Goal: Information Seeking & Learning: Learn about a topic

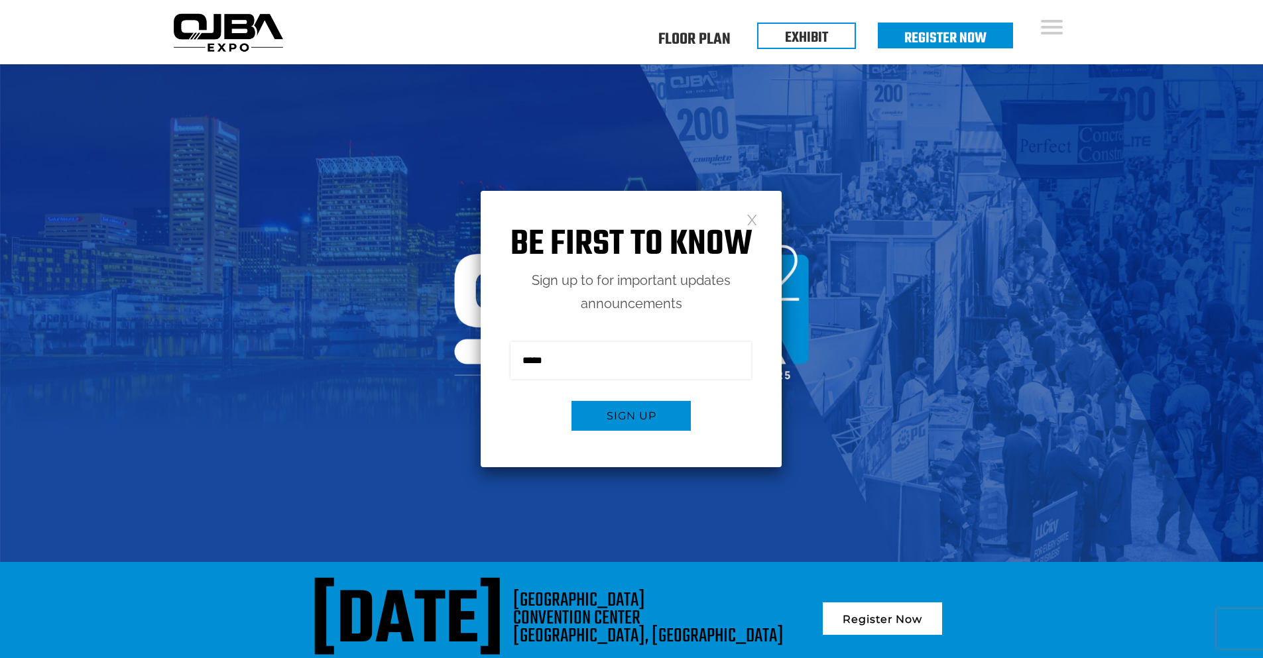
click at [750, 221] on link at bounding box center [751, 218] width 11 height 11
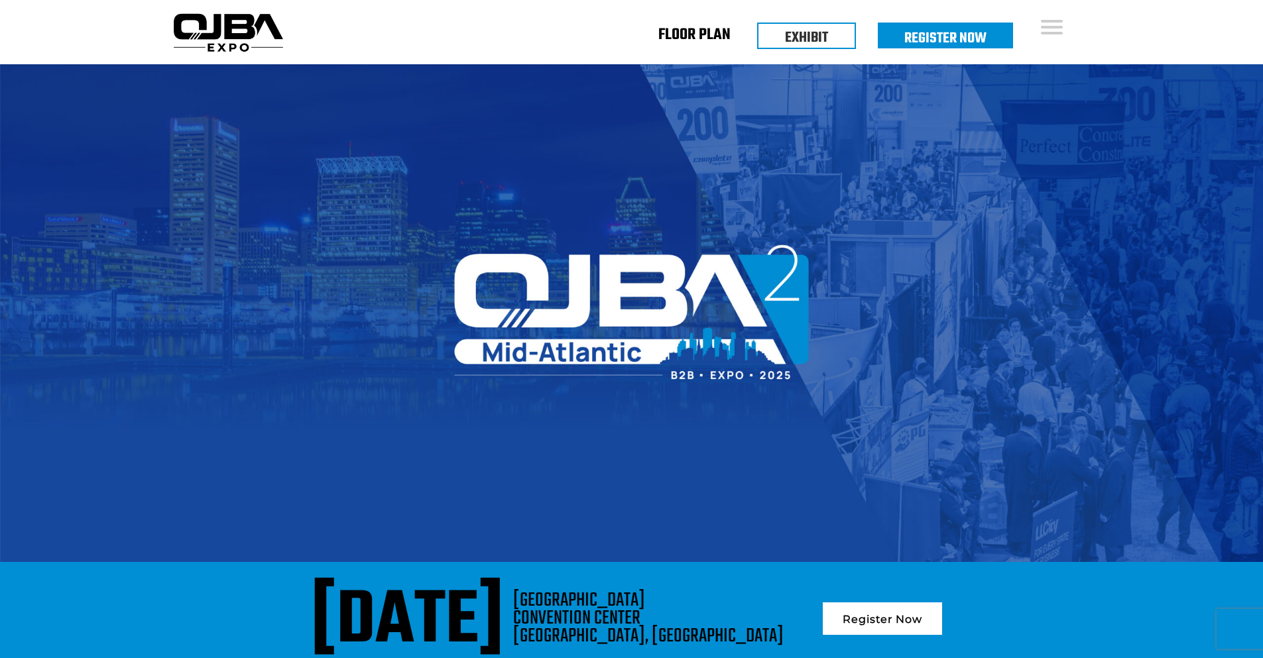
click at [692, 40] on link "Floor Plan" at bounding box center [694, 37] width 72 height 5
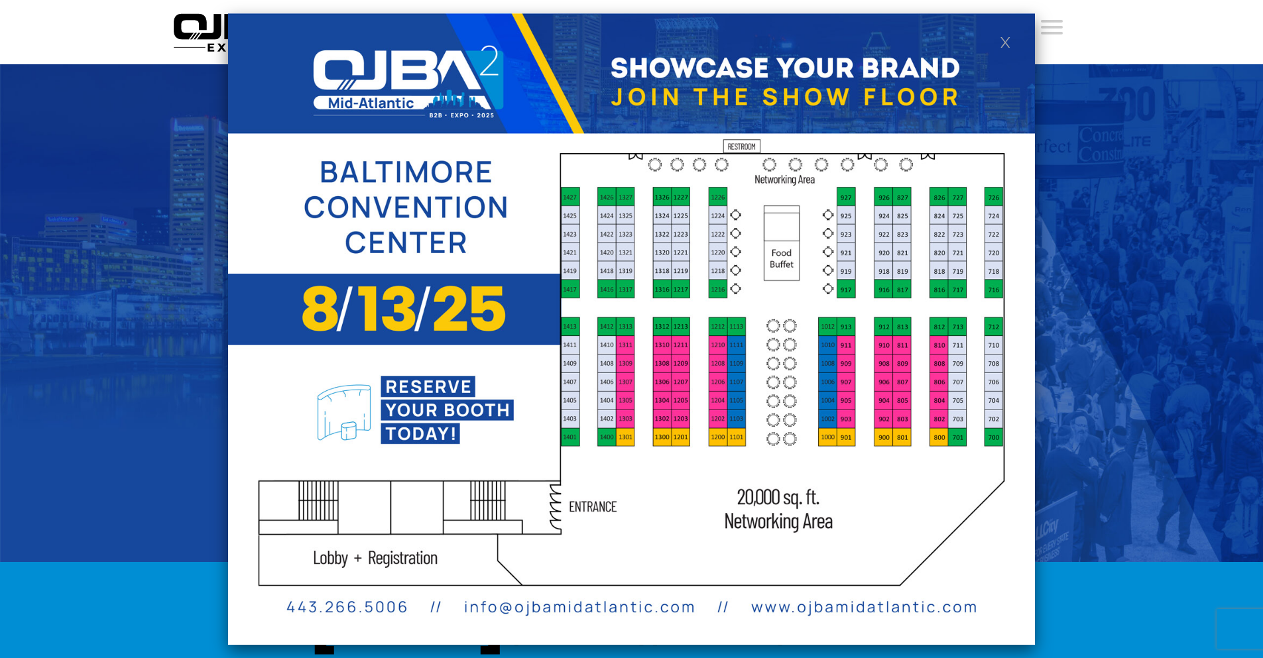
click at [1006, 42] on link at bounding box center [1005, 41] width 11 height 11
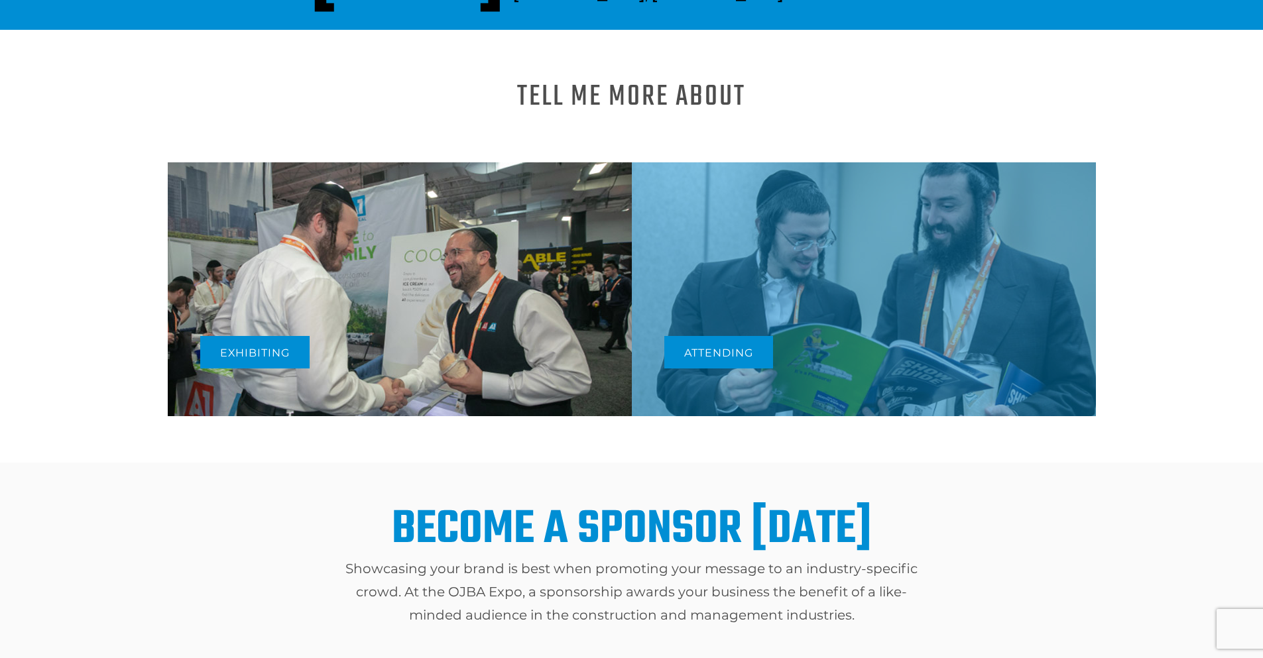
scroll to position [663, 0]
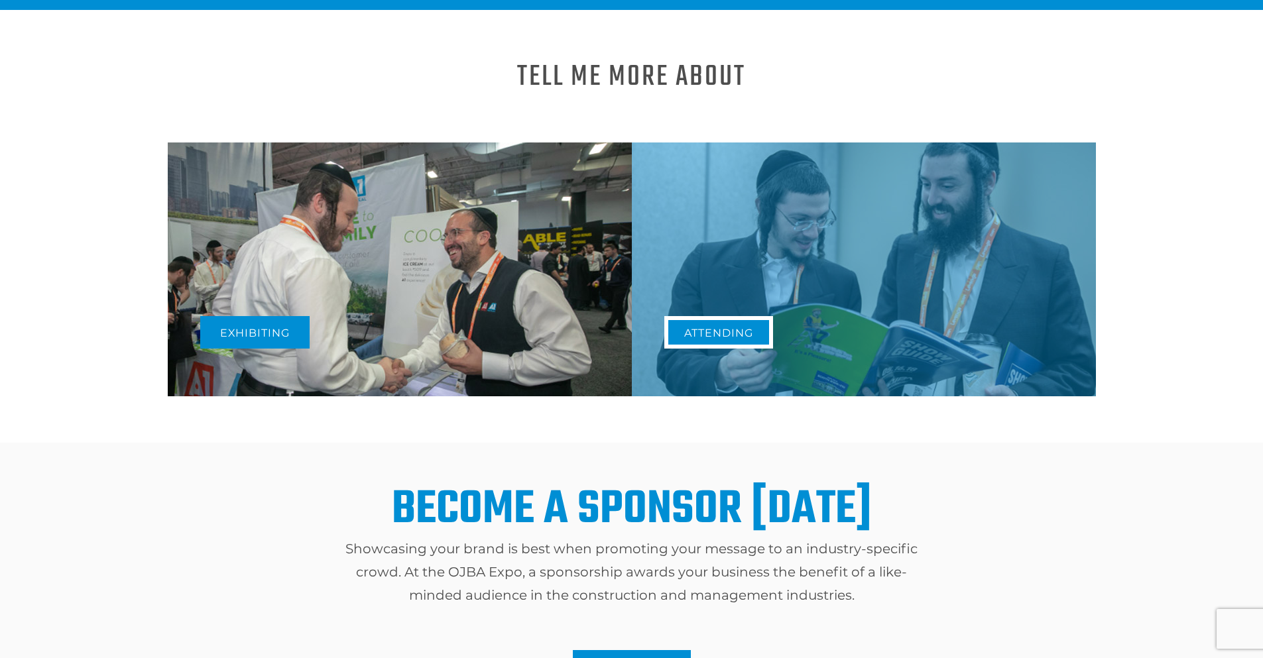
click at [732, 316] on link "Attending" at bounding box center [718, 332] width 109 height 32
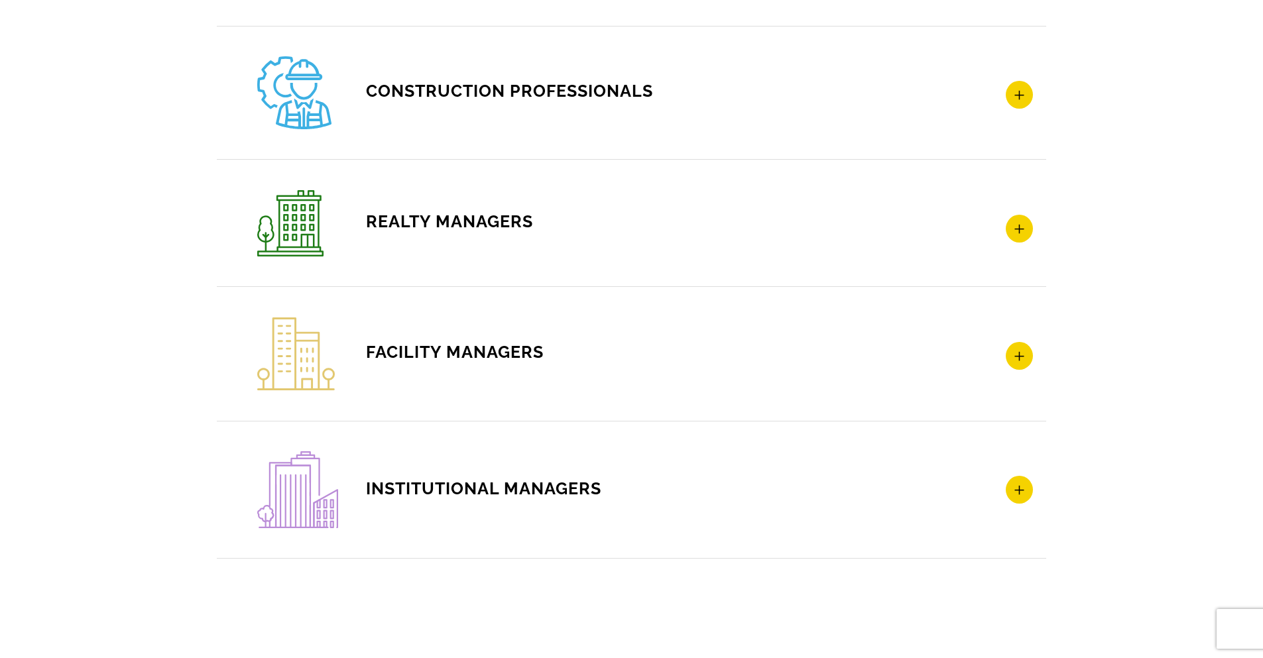
scroll to position [2188, 0]
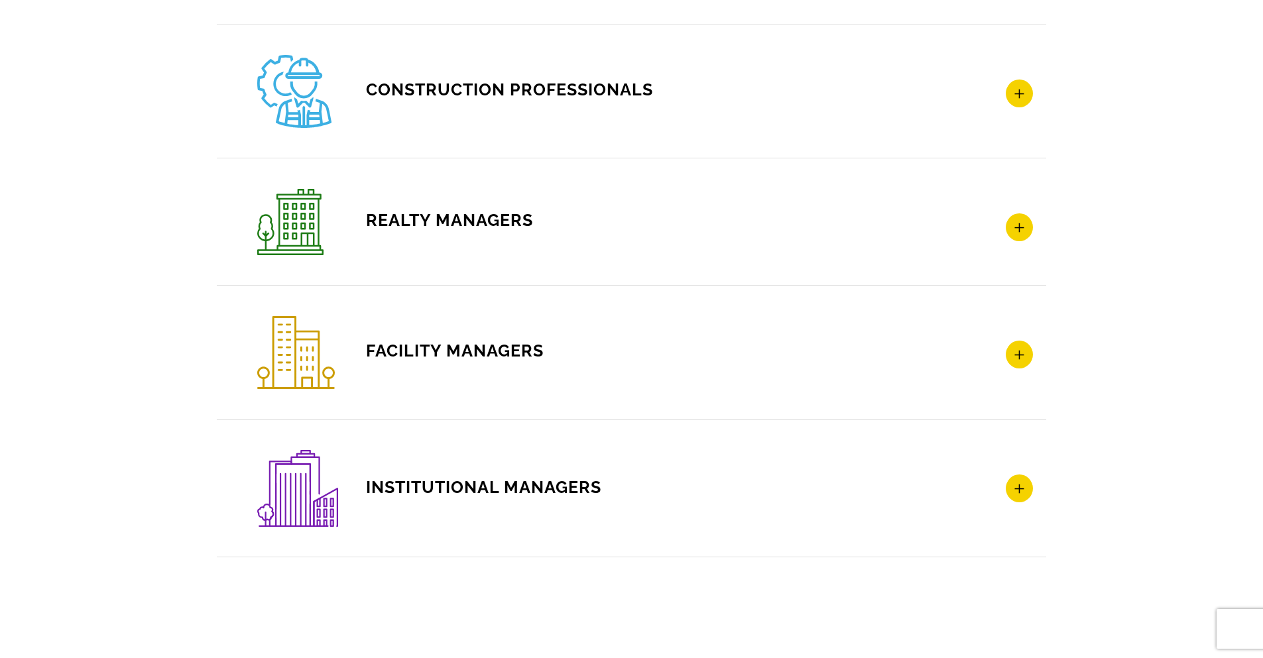
click at [493, 219] on span "REALTY MANAGERS" at bounding box center [395, 220] width 276 height 20
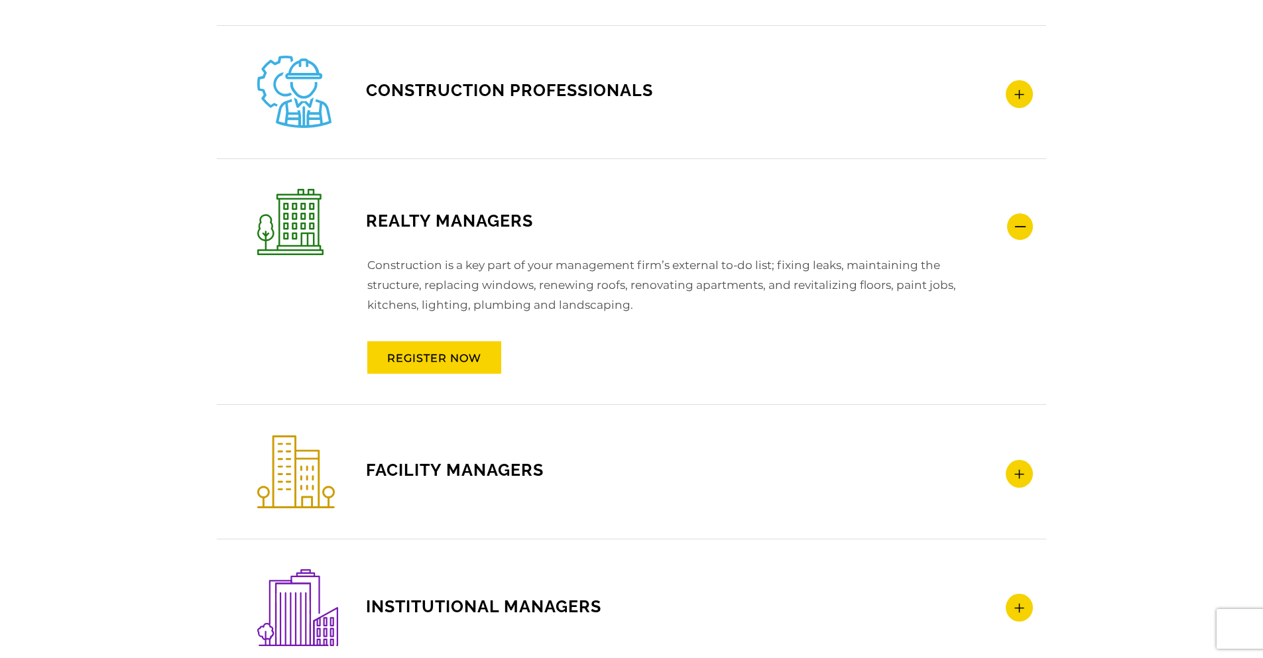
scroll to position [2466, 0]
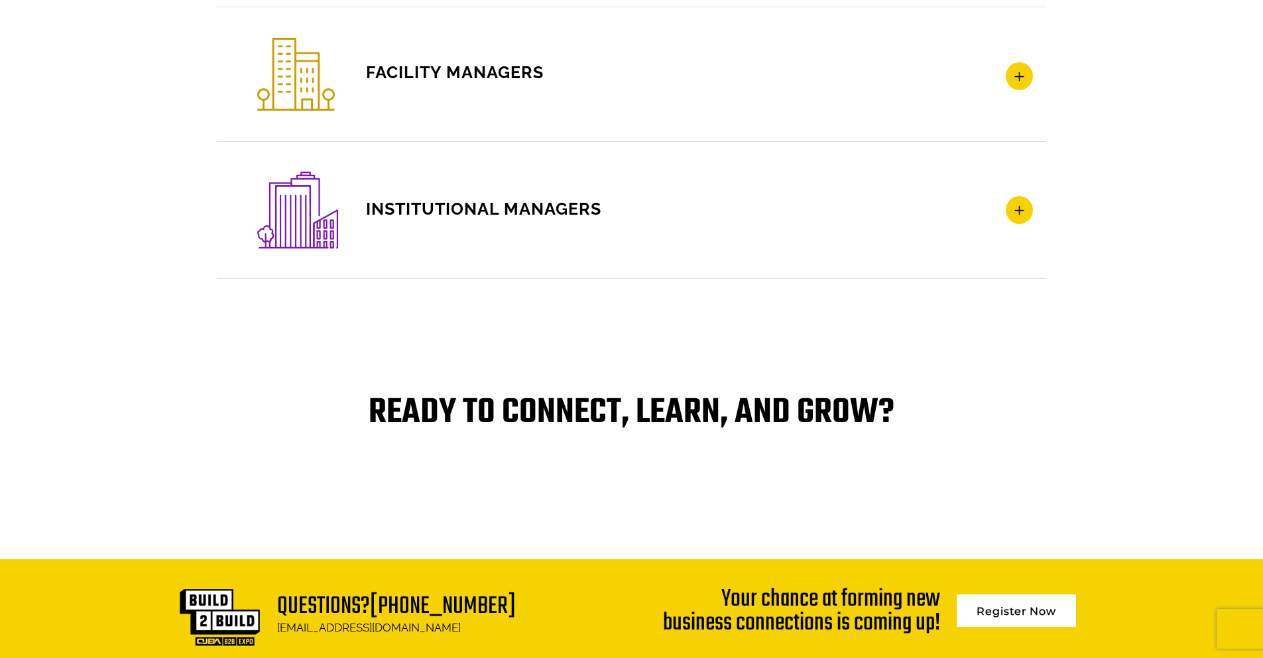
click at [435, 211] on span "INSTITUTIONAL MANAGERS" at bounding box center [429, 209] width 344 height 20
